Goal: Task Accomplishment & Management: Manage account settings

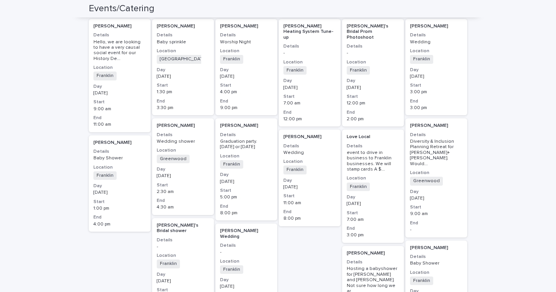
scroll to position [160, 0]
click at [138, 164] on h3 "Location" at bounding box center [119, 167] width 53 height 6
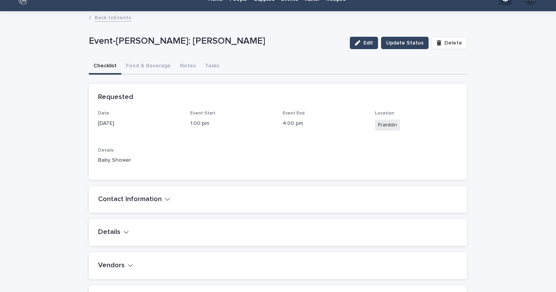
scroll to position [5, 0]
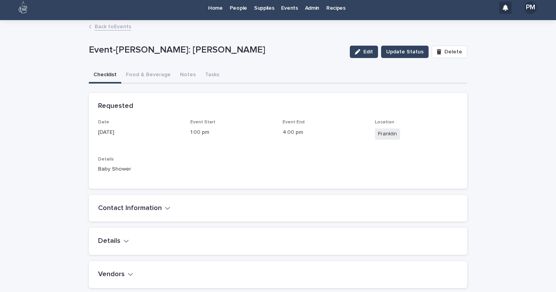
click at [156, 206] on h2 "Contact Information" at bounding box center [130, 208] width 64 height 8
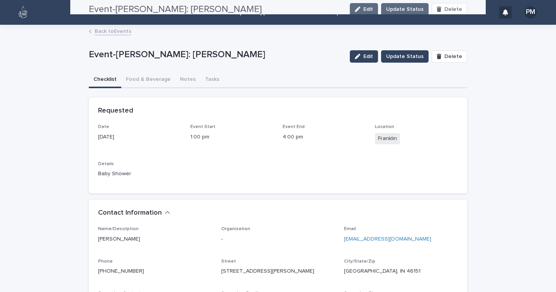
scroll to position [0, 0]
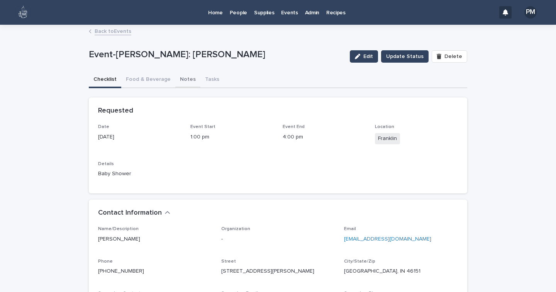
click at [184, 79] on button "Notes" at bounding box center [187, 80] width 25 height 16
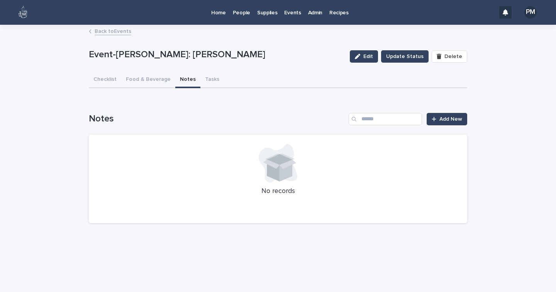
click at [219, 12] on p "Home" at bounding box center [218, 8] width 15 height 16
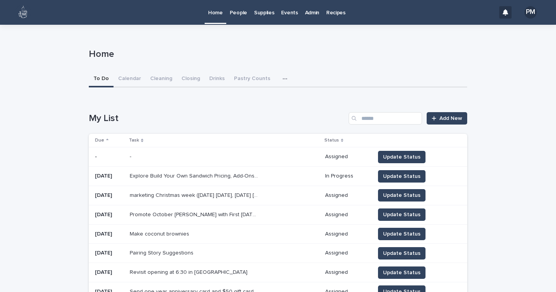
click at [305, 14] on p "Admin" at bounding box center [312, 8] width 14 height 16
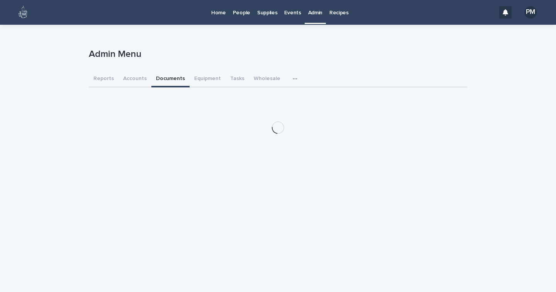
click at [158, 78] on button "Documents" at bounding box center [170, 79] width 38 height 16
click at [132, 78] on button "Accounts" at bounding box center [135, 79] width 33 height 16
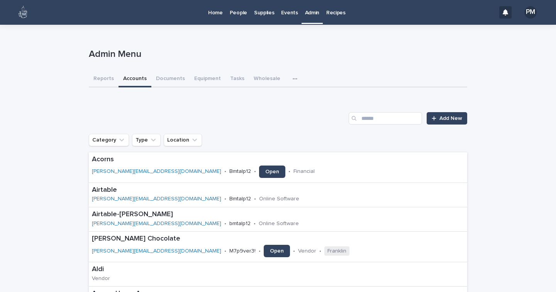
click at [287, 8] on p "Events" at bounding box center [289, 8] width 17 height 16
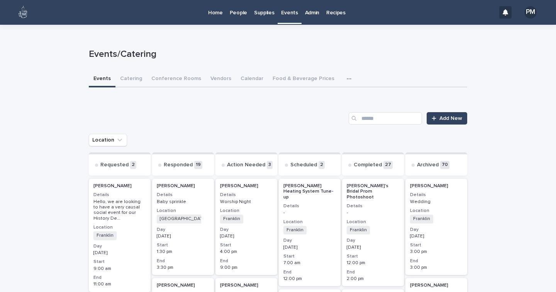
click at [342, 76] on button "button" at bounding box center [350, 78] width 17 height 15
click at [317, 95] on button "Information" at bounding box center [318, 99] width 51 height 12
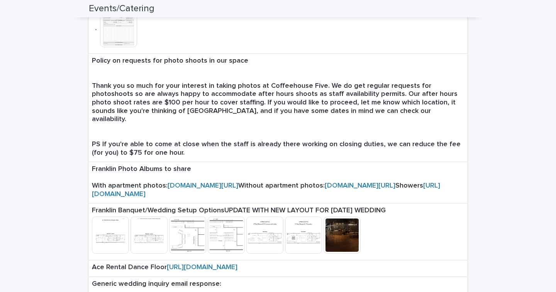
scroll to position [358, 0]
click at [157, 197] on link "[URL][DOMAIN_NAME]" at bounding box center [266, 188] width 348 height 15
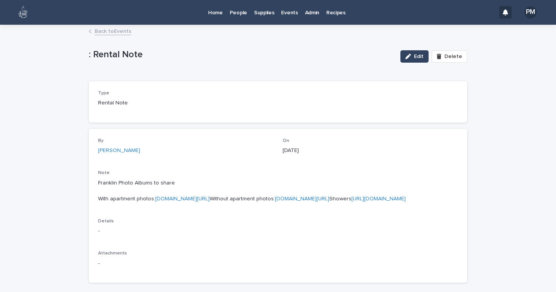
click at [351, 201] on link "[URL][DOMAIN_NAME]" at bounding box center [378, 198] width 54 height 5
click at [155, 201] on link "[DOMAIN_NAME][URL]" at bounding box center [182, 198] width 54 height 5
click at [216, 17] on link "Home" at bounding box center [216, 12] width 22 height 24
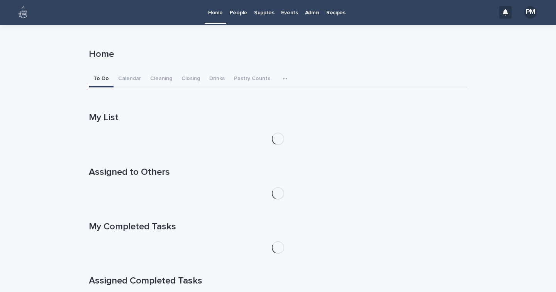
click at [288, 12] on p "Events" at bounding box center [289, 8] width 17 height 16
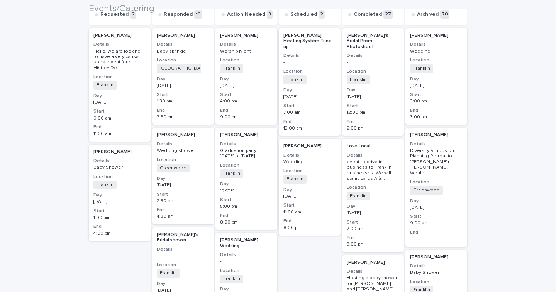
scroll to position [152, 0]
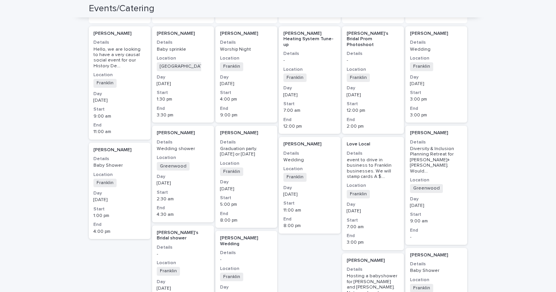
click at [123, 180] on div "Franklin + 0" at bounding box center [119, 182] width 53 height 8
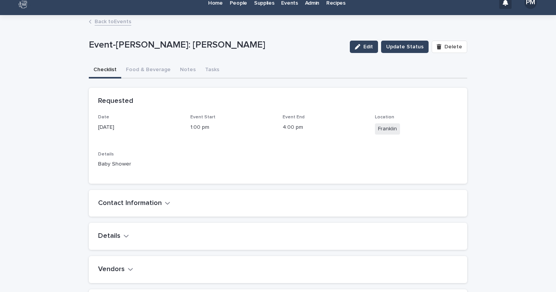
scroll to position [9, 0]
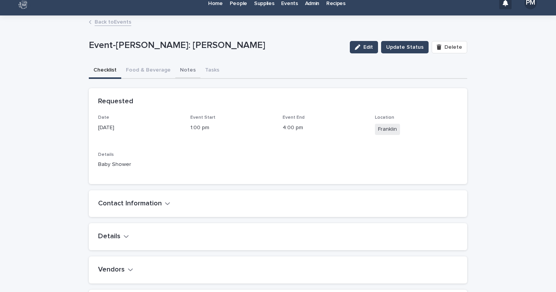
click at [177, 68] on div "Event-[PERSON_NAME]: [PERSON_NAME] Edit Update Status Delete Event-[PERSON_NAME…" at bounding box center [278, 225] width 378 height 418
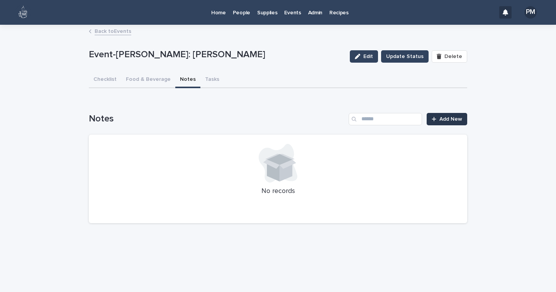
click at [452, 119] on span "Add New" at bounding box center [450, 118] width 23 height 5
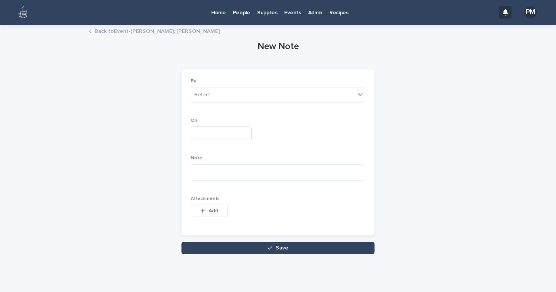
click at [215, 140] on div "On" at bounding box center [278, 132] width 175 height 28
click at [214, 94] on div "Select..." at bounding box center [273, 94] width 164 height 13
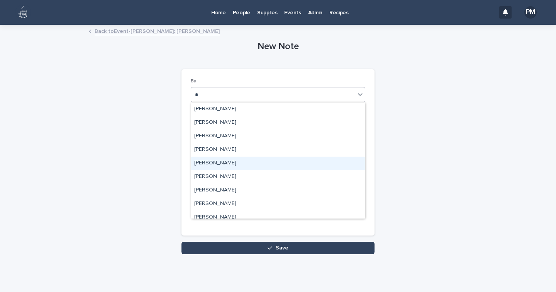
type input "**"
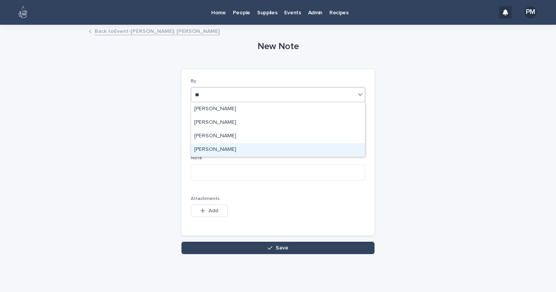
click at [212, 150] on div "[PERSON_NAME]" at bounding box center [278, 150] width 174 height 14
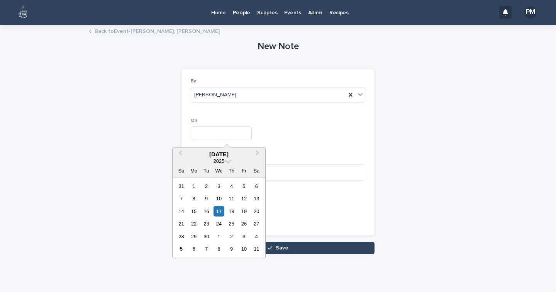
click at [204, 136] on input "text" at bounding box center [221, 133] width 61 height 14
click at [217, 211] on div "17" at bounding box center [219, 211] width 10 height 10
type input "**********"
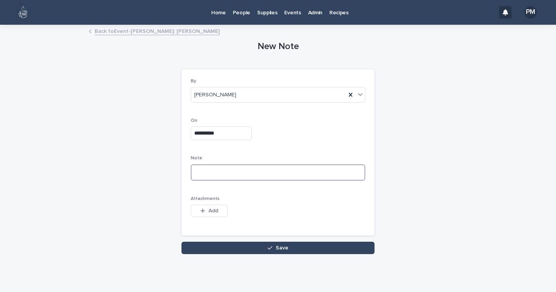
click at [215, 168] on textarea at bounding box center [278, 172] width 175 height 16
paste textarea "**********"
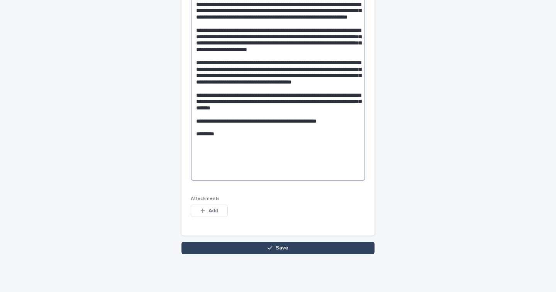
scroll to position [233, 0]
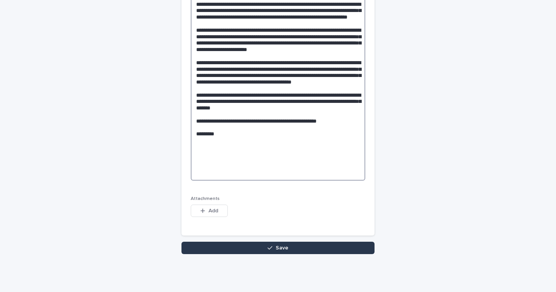
type textarea "**********"
click at [279, 248] on span "Save" at bounding box center [282, 247] width 13 height 5
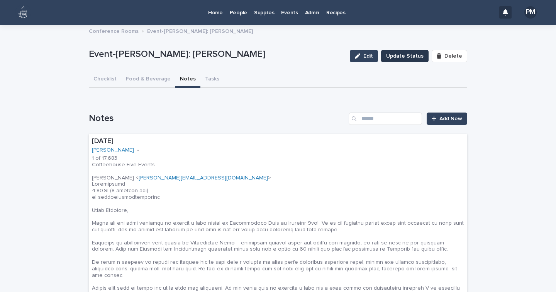
click at [407, 53] on span "Update Status" at bounding box center [404, 56] width 37 height 8
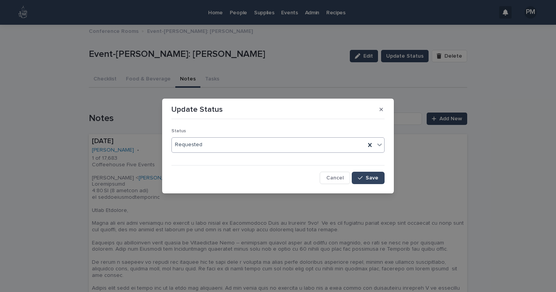
click at [380, 142] on icon at bounding box center [380, 145] width 8 height 8
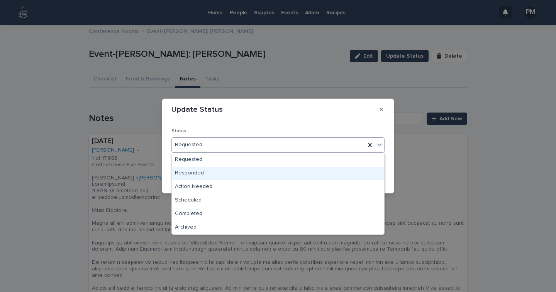
click at [186, 172] on div "Responded" at bounding box center [278, 173] width 212 height 14
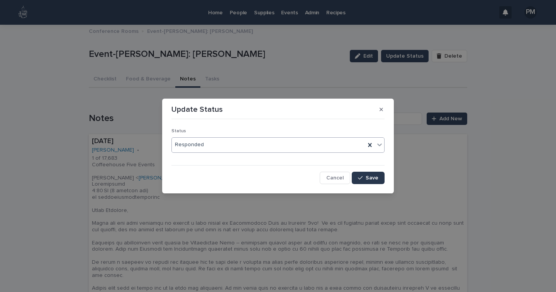
click at [370, 178] on span "Save" at bounding box center [372, 177] width 13 height 5
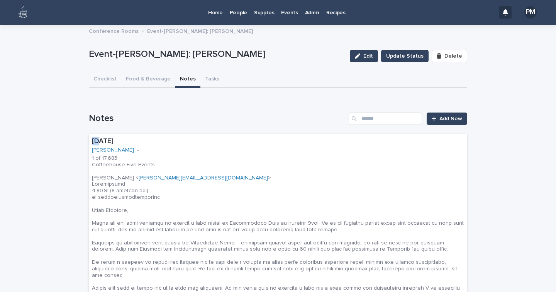
click at [286, 10] on p "Events" at bounding box center [289, 8] width 17 height 16
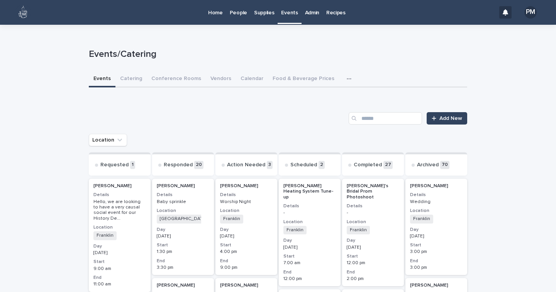
click at [141, 231] on div "Franklin + 0" at bounding box center [119, 235] width 53 height 8
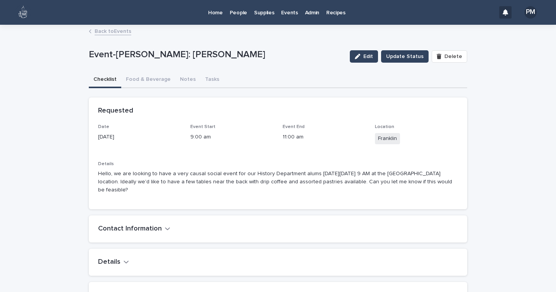
drag, startPoint x: 141, startPoint y: 225, endPoint x: 167, endPoint y: 143, distance: 86.5
click at [167, 143] on div "Date [DATE]" at bounding box center [139, 135] width 83 height 23
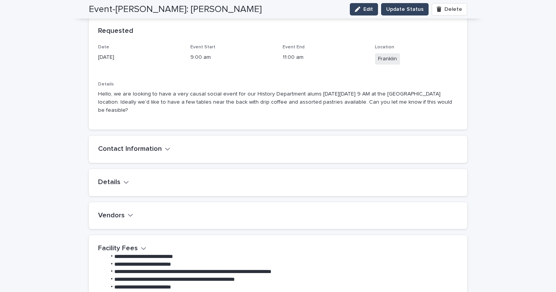
click at [181, 145] on div "Contact Information" at bounding box center [276, 149] width 357 height 8
click at [159, 146] on div "Contact Information" at bounding box center [278, 149] width 378 height 27
click at [165, 145] on icon "button" at bounding box center [167, 148] width 5 height 7
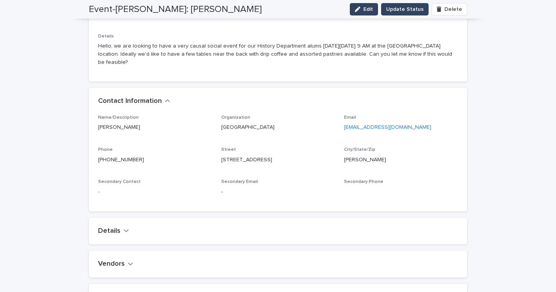
scroll to position [134, 0]
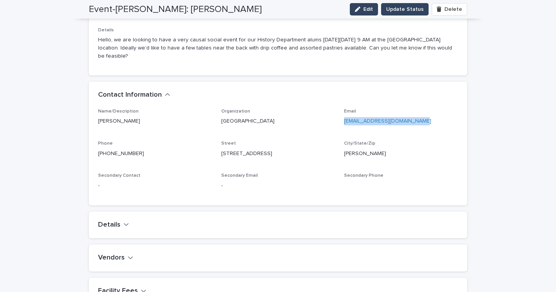
drag, startPoint x: 421, startPoint y: 110, endPoint x: 339, endPoint y: 124, distance: 83.3
click at [339, 124] on div "Name/Description [PERSON_NAME] Organization [GEOGRAPHIC_DATA] Email [EMAIL_ADDR…" at bounding box center [278, 152] width 360 height 87
copy link "[EMAIL_ADDRESS][DOMAIN_NAME]"
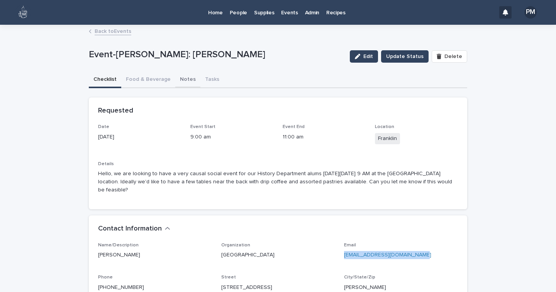
click at [181, 78] on button "Notes" at bounding box center [187, 80] width 25 height 16
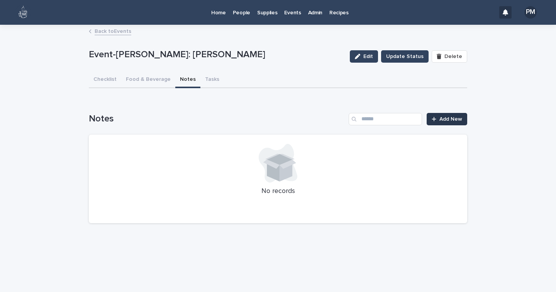
click at [445, 119] on span "Add New" at bounding box center [450, 118] width 23 height 5
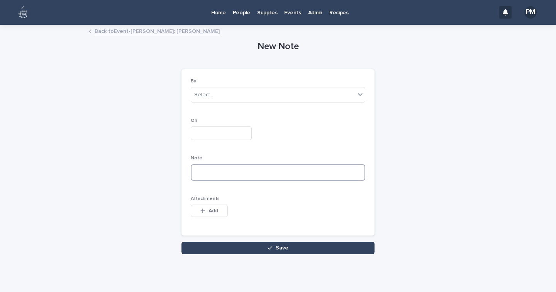
click at [216, 173] on textarea at bounding box center [278, 172] width 175 height 16
paste textarea "**********"
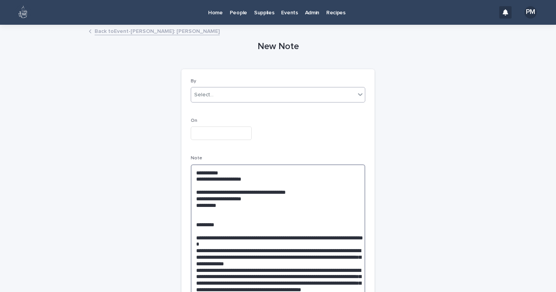
type textarea "**********"
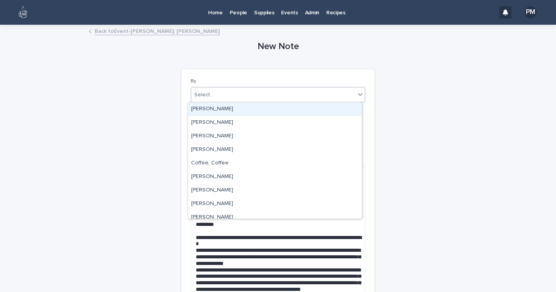
click at [221, 98] on div "Select..." at bounding box center [273, 94] width 164 height 13
type input "***"
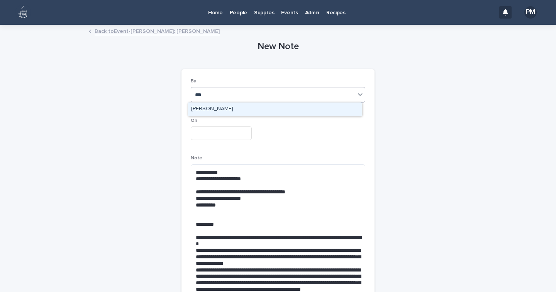
click at [229, 109] on div "[PERSON_NAME]" at bounding box center [275, 109] width 174 height 14
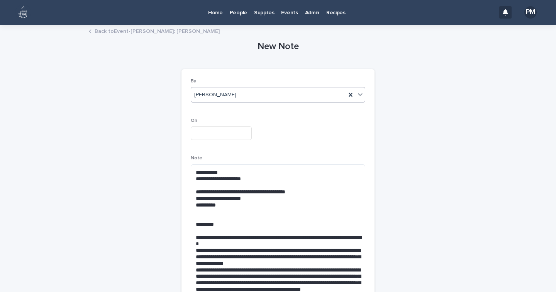
click at [225, 135] on input "text" at bounding box center [221, 133] width 61 height 14
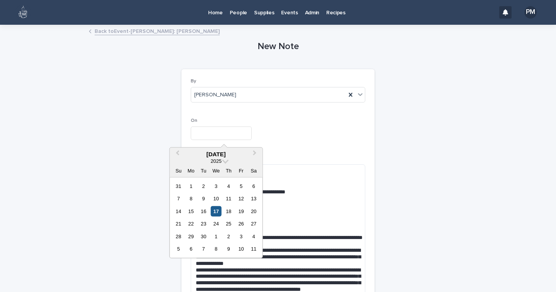
click at [216, 213] on div "17" at bounding box center [216, 211] width 10 height 10
type input "**********"
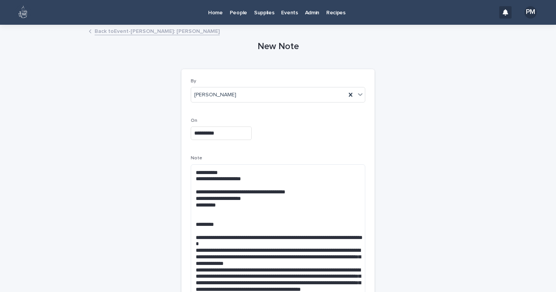
scroll to position [195, 0]
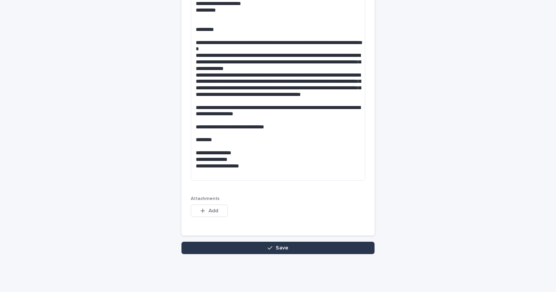
click at [233, 245] on button "Save" at bounding box center [277, 247] width 193 height 12
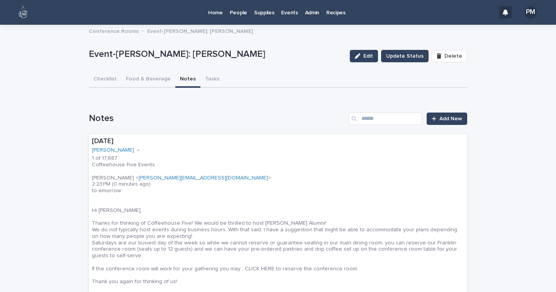
click at [283, 14] on p "Events" at bounding box center [289, 8] width 17 height 16
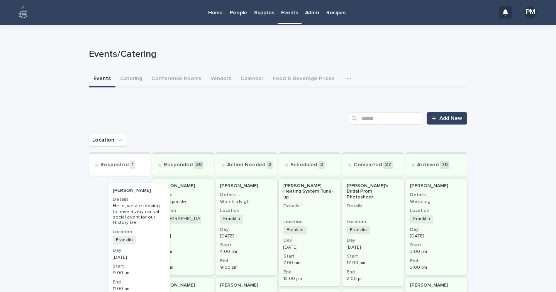
drag, startPoint x: 126, startPoint y: 193, endPoint x: 178, endPoint y: 206, distance: 54.1
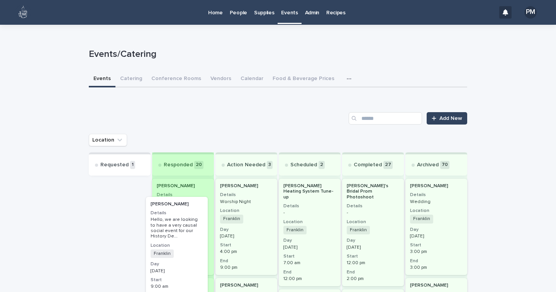
drag, startPoint x: 127, startPoint y: 190, endPoint x: 195, endPoint y: 207, distance: 69.5
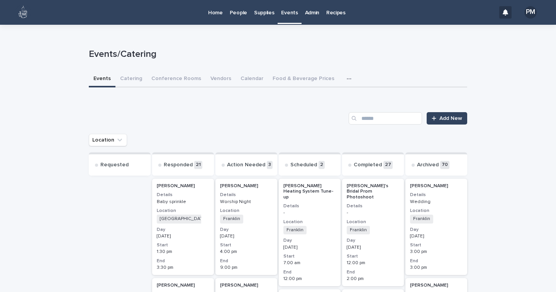
click at [239, 10] on p "People" at bounding box center [238, 8] width 17 height 16
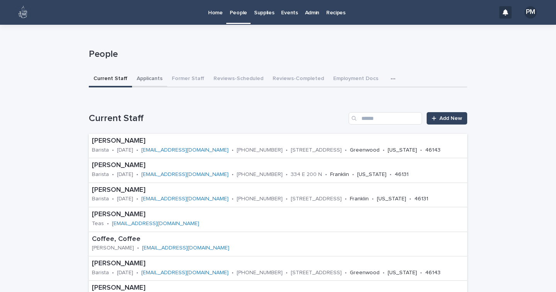
click at [142, 78] on button "Applicants" at bounding box center [149, 79] width 35 height 16
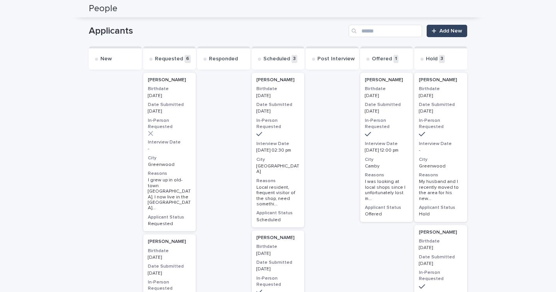
scroll to position [87, 0]
click at [288, 235] on p "[PERSON_NAME]" at bounding box center [278, 237] width 44 height 5
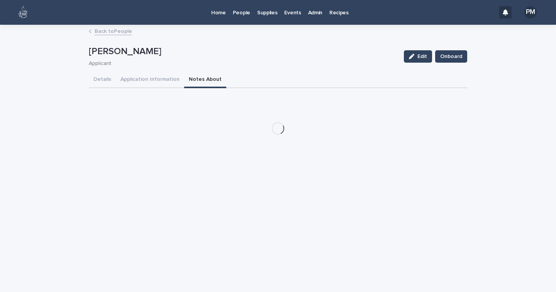
click at [194, 80] on button "Notes About" at bounding box center [205, 80] width 42 height 16
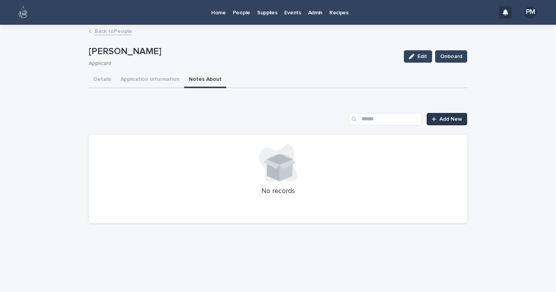
click at [447, 124] on link "Add New" at bounding box center [447, 119] width 41 height 12
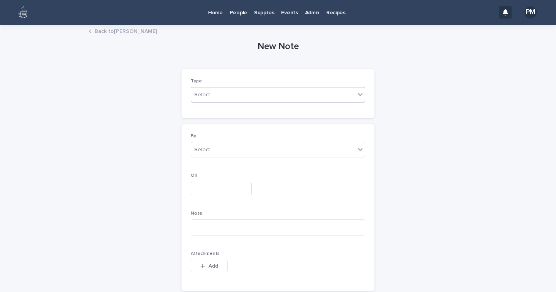
click at [246, 96] on div "Select..." at bounding box center [273, 94] width 164 height 13
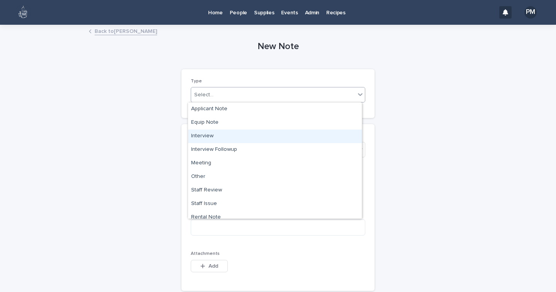
click at [207, 137] on div "Interview" at bounding box center [275, 136] width 174 height 14
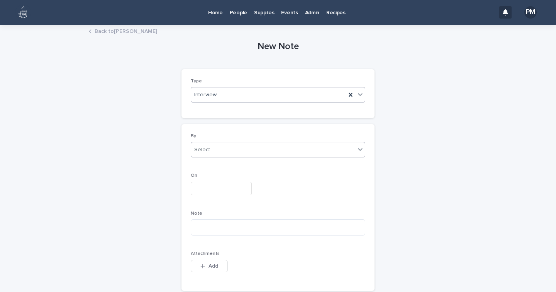
click at [205, 146] on div "Select..." at bounding box center [203, 150] width 19 height 8
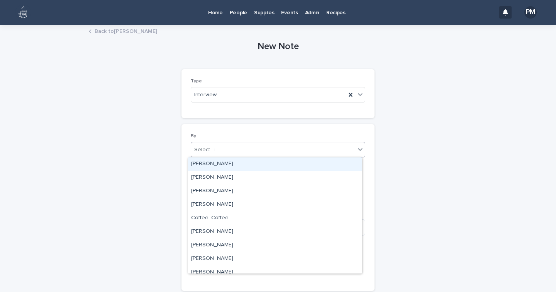
type input "**"
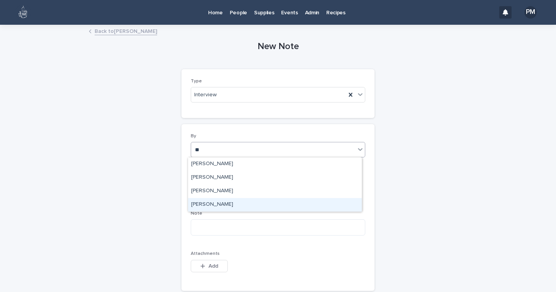
click at [219, 204] on div "[PERSON_NAME]" at bounding box center [275, 205] width 174 height 14
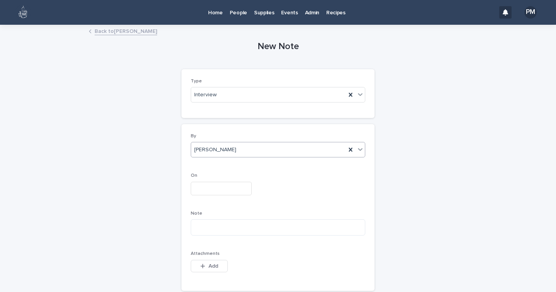
click at [210, 188] on input "text" at bounding box center [221, 188] width 61 height 14
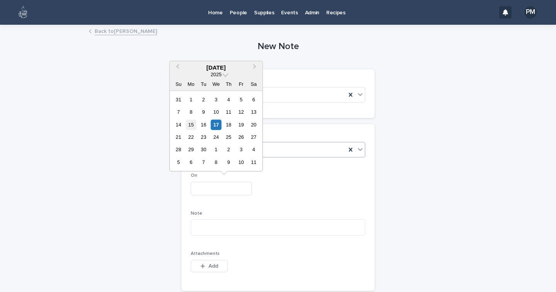
click at [191, 128] on div "15" at bounding box center [191, 124] width 10 height 10
type input "**********"
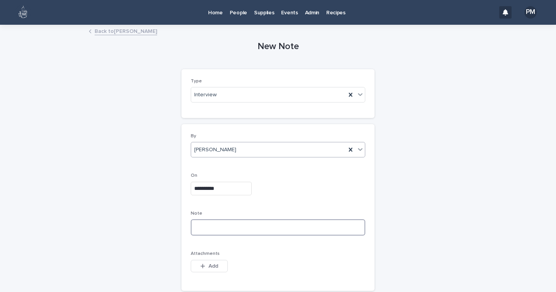
click at [208, 222] on textarea at bounding box center [278, 227] width 175 height 16
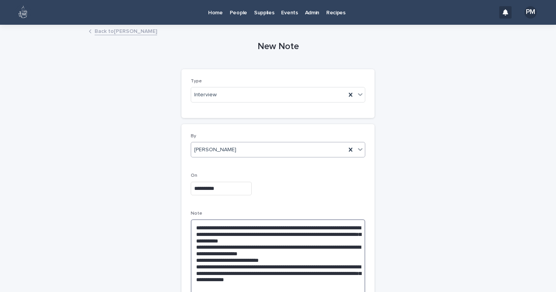
click at [284, 261] on textarea "**********" at bounding box center [278, 256] width 175 height 75
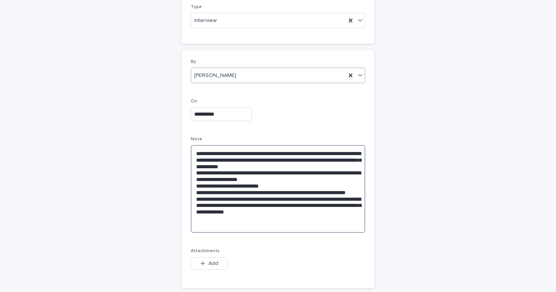
scroll to position [76, 0]
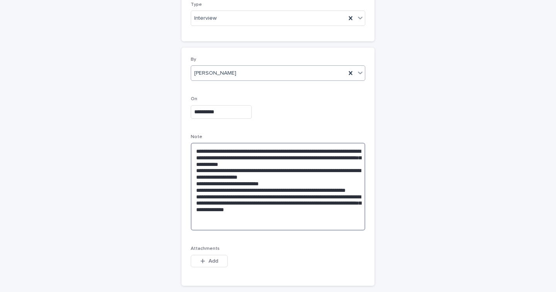
click at [331, 218] on textarea "**********" at bounding box center [278, 186] width 175 height 88
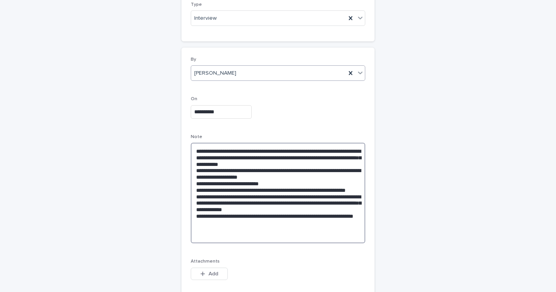
scroll to position [139, 0]
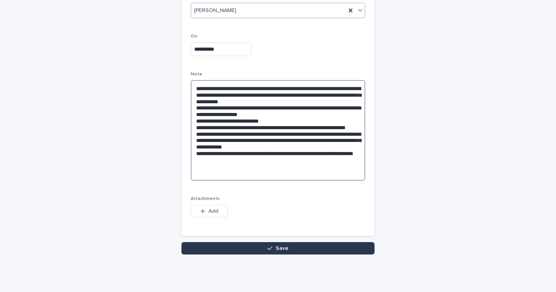
type textarea "**********"
click at [282, 249] on span "Save" at bounding box center [282, 247] width 13 height 5
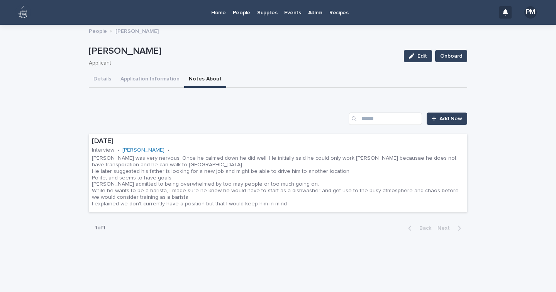
click at [189, 79] on button "Notes About" at bounding box center [205, 79] width 42 height 16
click at [204, 75] on button "Notes About" at bounding box center [205, 79] width 42 height 16
click at [455, 120] on span "Add New" at bounding box center [450, 118] width 23 height 5
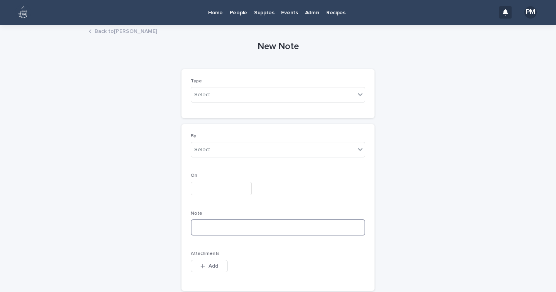
click at [222, 228] on textarea at bounding box center [278, 227] width 175 height 16
paste textarea "**********"
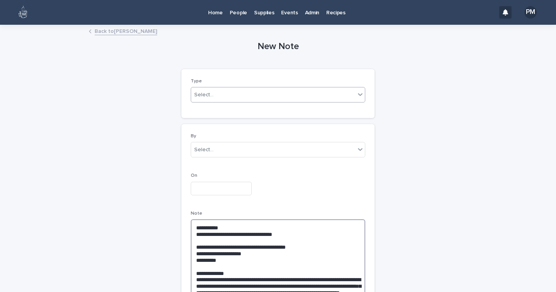
type textarea "**********"
click at [216, 98] on div "Select..." at bounding box center [273, 94] width 164 height 13
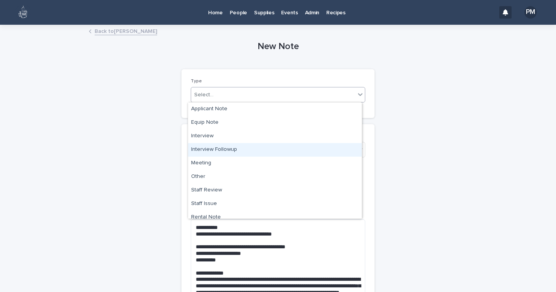
click at [220, 152] on div "Interview Followup" at bounding box center [275, 150] width 174 height 14
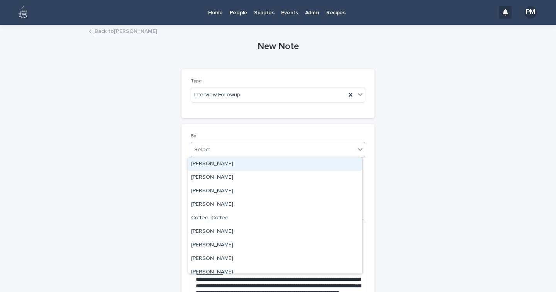
click at [212, 156] on div "Select..." at bounding box center [278, 149] width 175 height 15
type input "***"
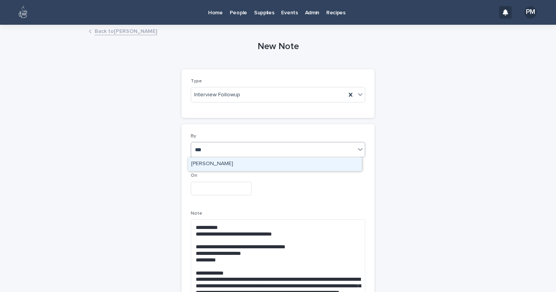
click at [215, 166] on div "[PERSON_NAME]" at bounding box center [275, 164] width 174 height 14
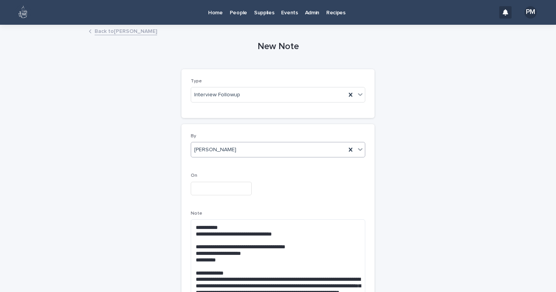
click at [210, 192] on input "text" at bounding box center [221, 188] width 61 height 14
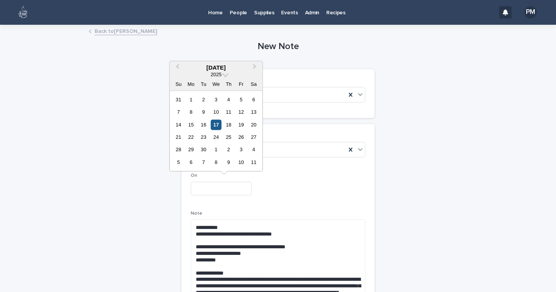
click at [217, 124] on div "17" at bounding box center [216, 124] width 10 height 10
type input "**********"
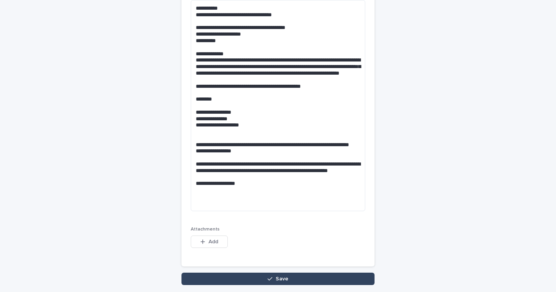
scroll to position [249, 0]
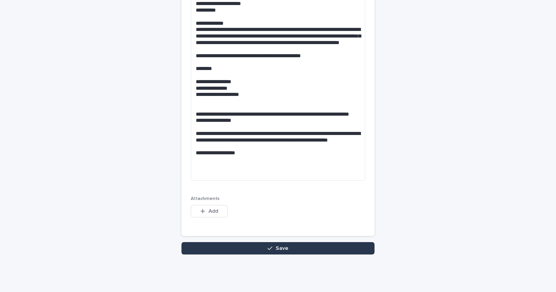
click at [252, 246] on button "Save" at bounding box center [277, 248] width 193 height 12
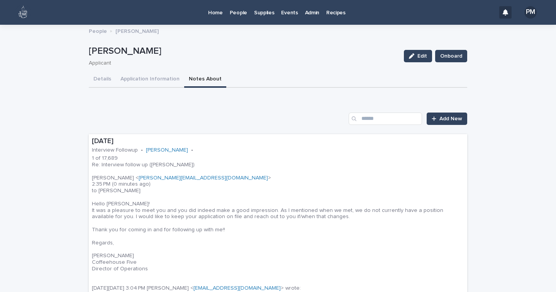
click at [242, 14] on p "People" at bounding box center [238, 8] width 17 height 16
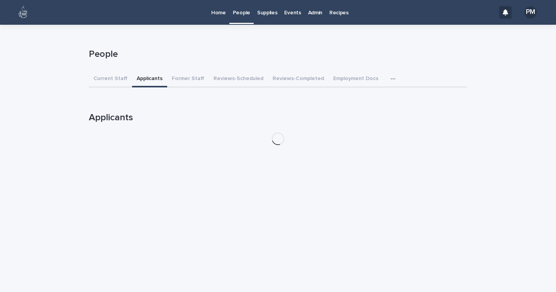
click at [144, 77] on button "Applicants" at bounding box center [149, 79] width 35 height 16
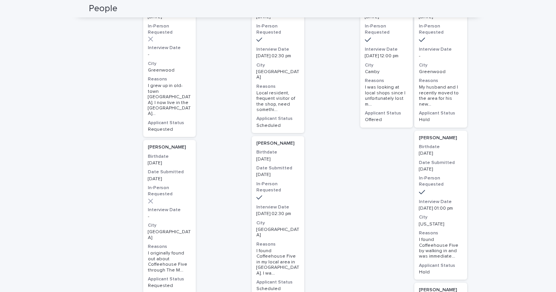
scroll to position [181, 0]
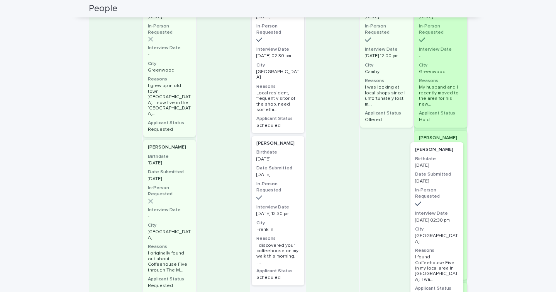
drag, startPoint x: 276, startPoint y: 197, endPoint x: 445, endPoint y: 215, distance: 170.1
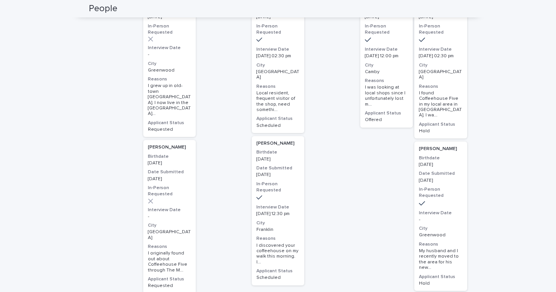
scroll to position [277, 0]
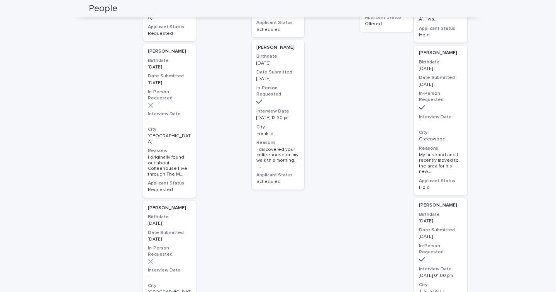
click at [448, 202] on p "[PERSON_NAME]" at bounding box center [441, 204] width 44 height 5
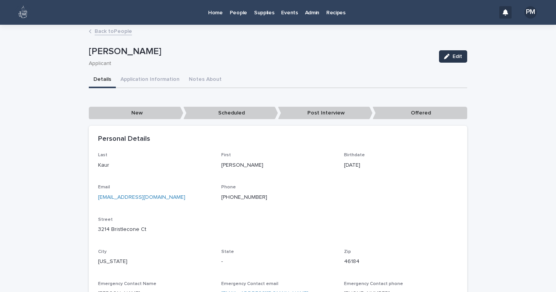
click at [440, 58] on button "Edit" at bounding box center [453, 56] width 28 height 12
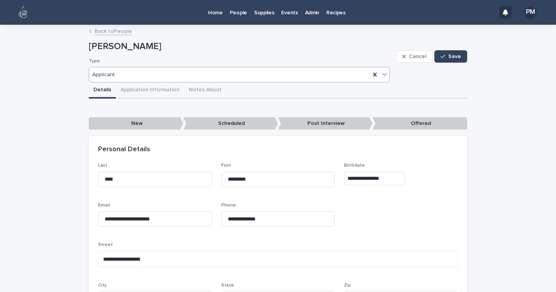
click at [381, 75] on icon at bounding box center [385, 74] width 8 height 8
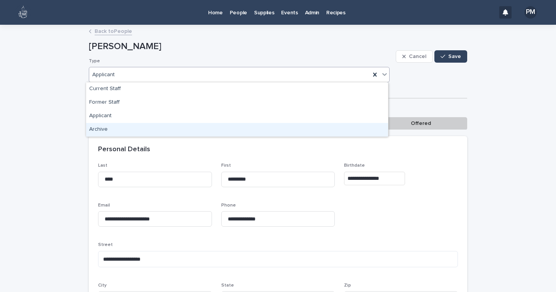
click at [103, 129] on div "Archive" at bounding box center [237, 130] width 302 height 14
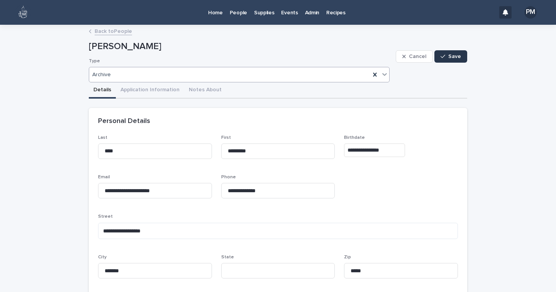
click at [450, 56] on span "Save" at bounding box center [454, 56] width 13 height 5
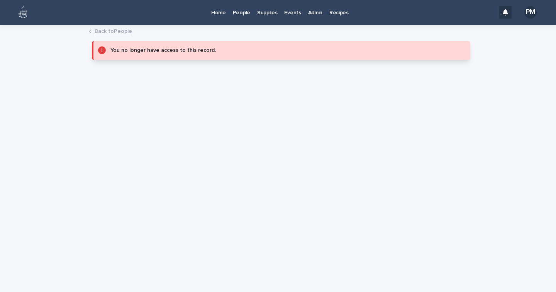
click at [237, 13] on p "People" at bounding box center [241, 8] width 17 height 16
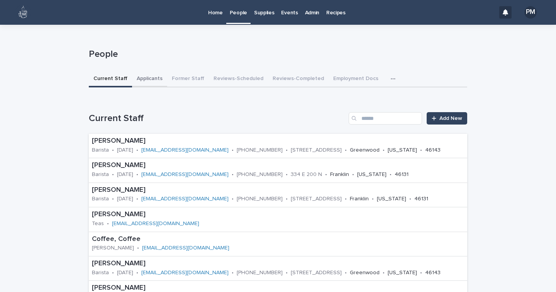
click at [146, 77] on button "Applicants" at bounding box center [149, 79] width 35 height 16
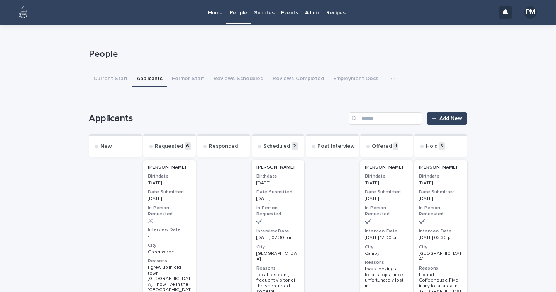
click at [220, 14] on p "Home" at bounding box center [215, 8] width 15 height 16
